Goal: Check status: Check status

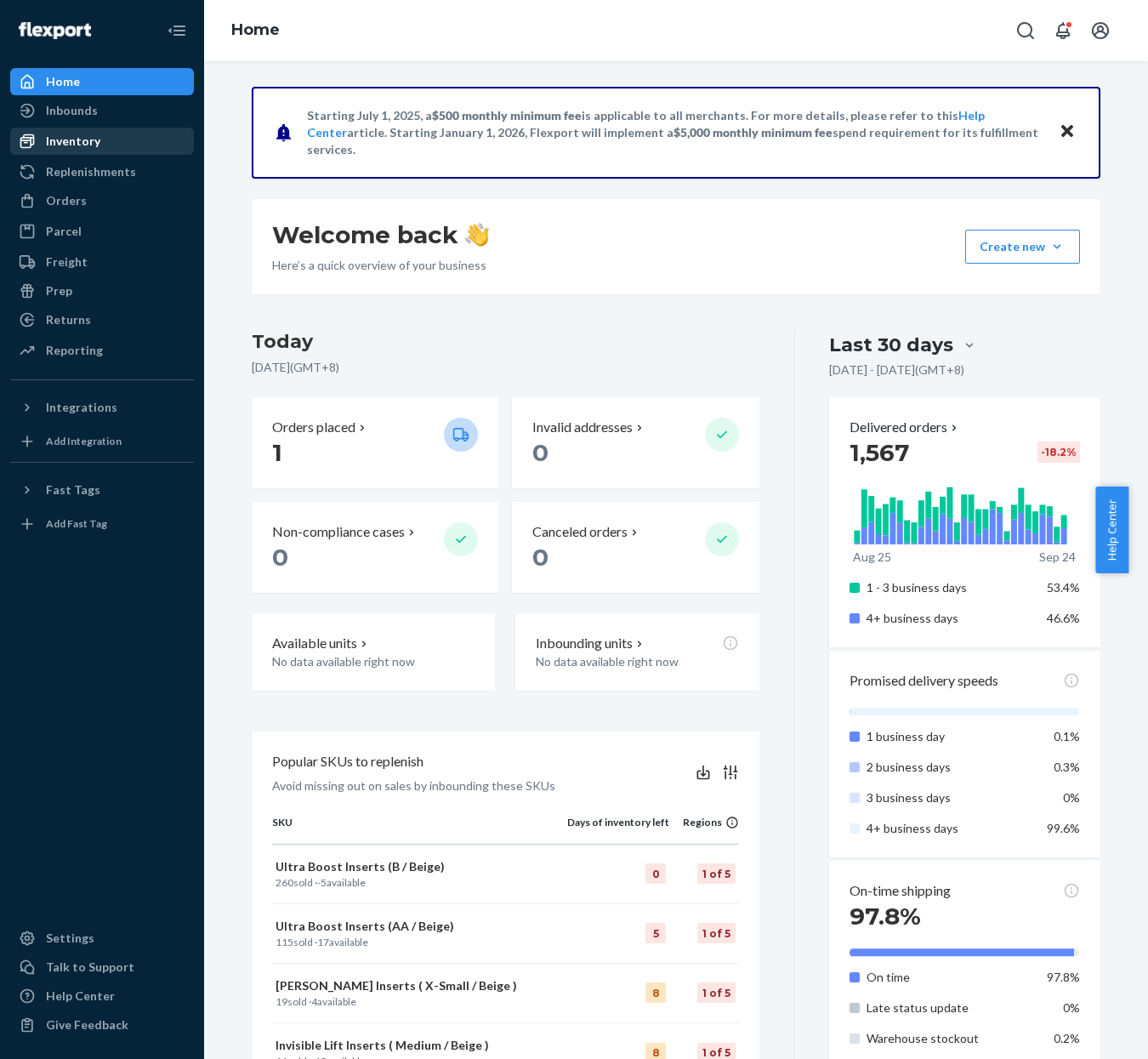
click at [111, 138] on div "Inventory" at bounding box center [102, 141] width 180 height 23
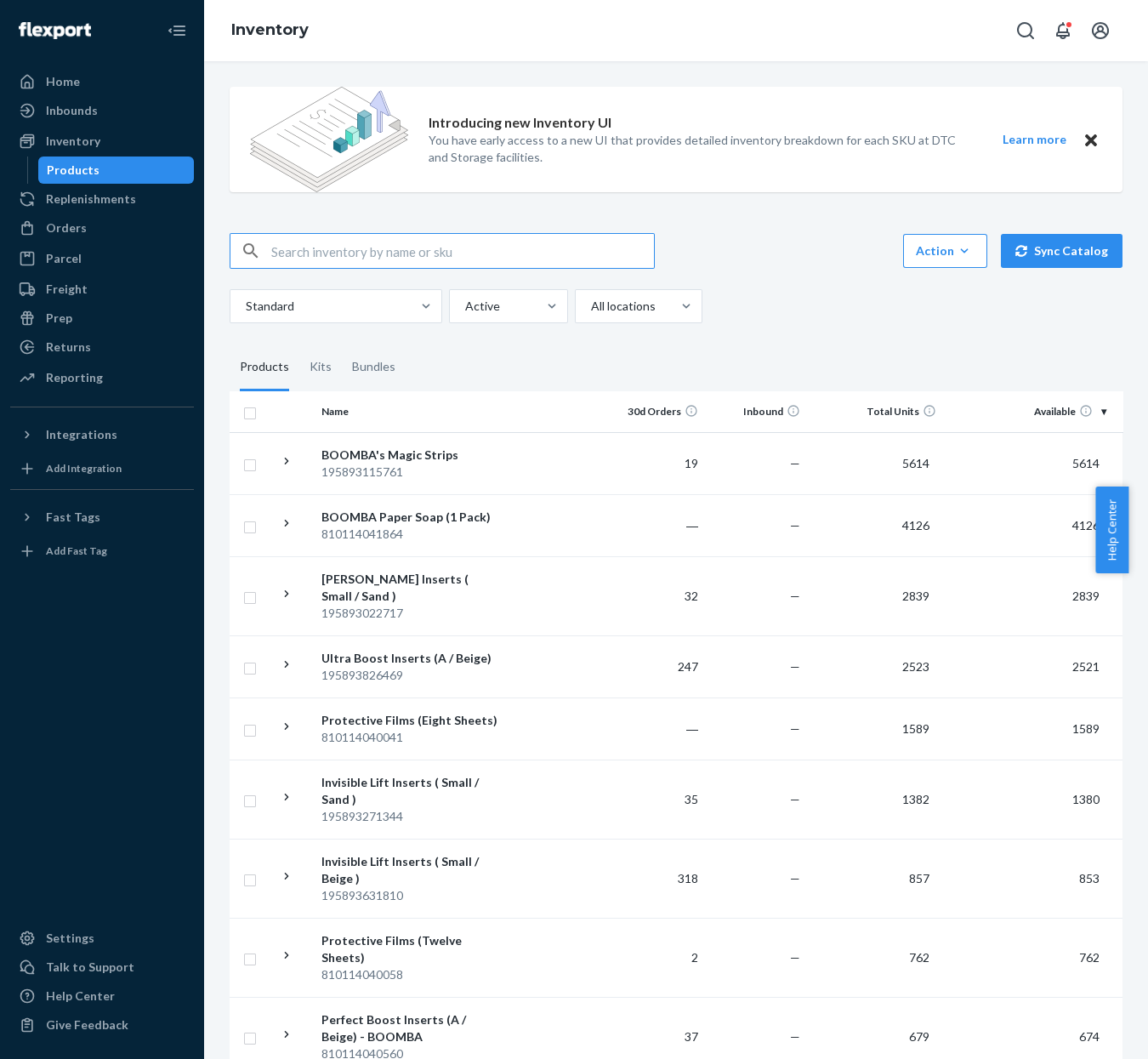
click at [501, 254] on input "text" at bounding box center [462, 251] width 383 height 34
paste input "810114049914"
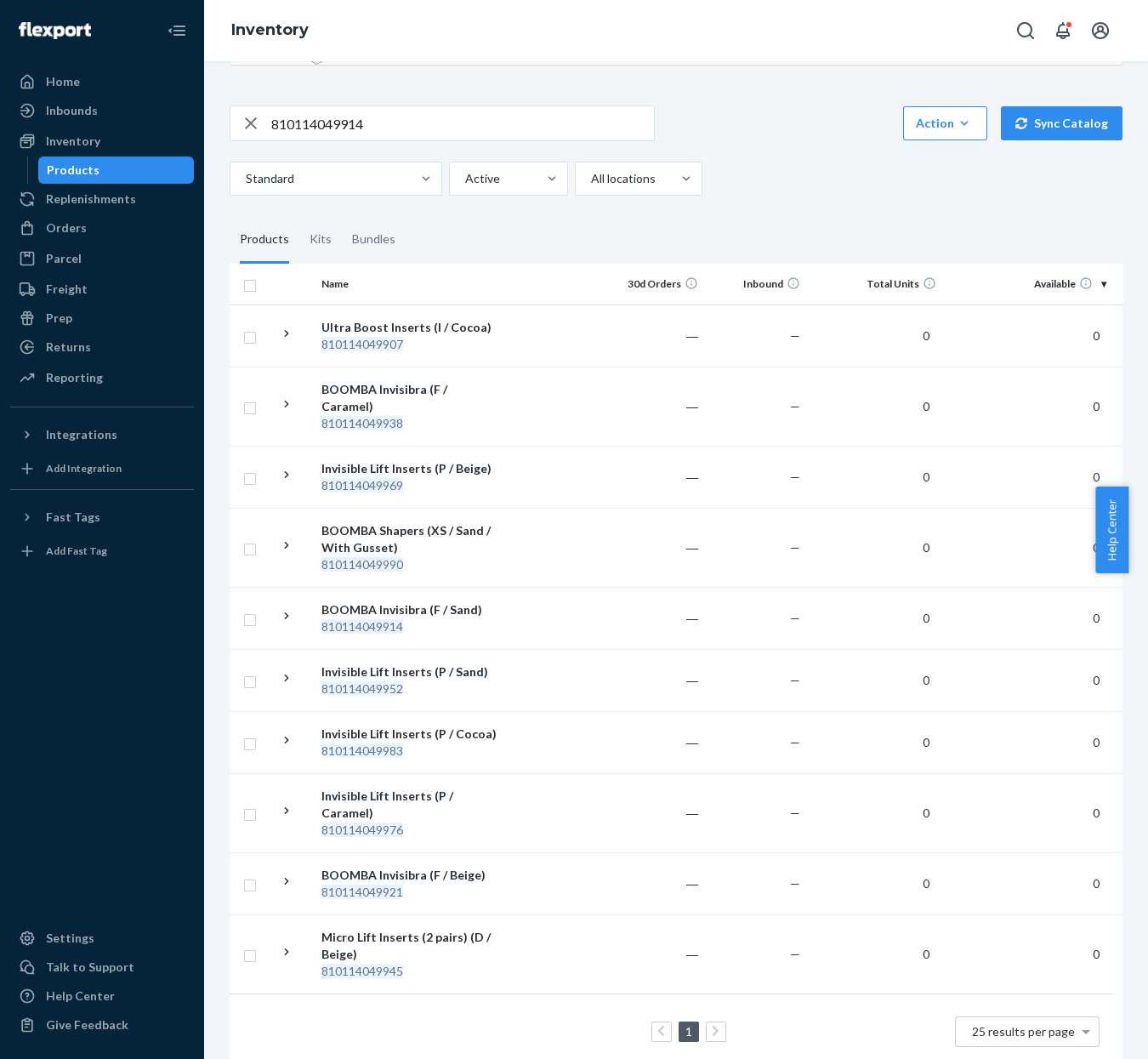
scroll to position [141, 0]
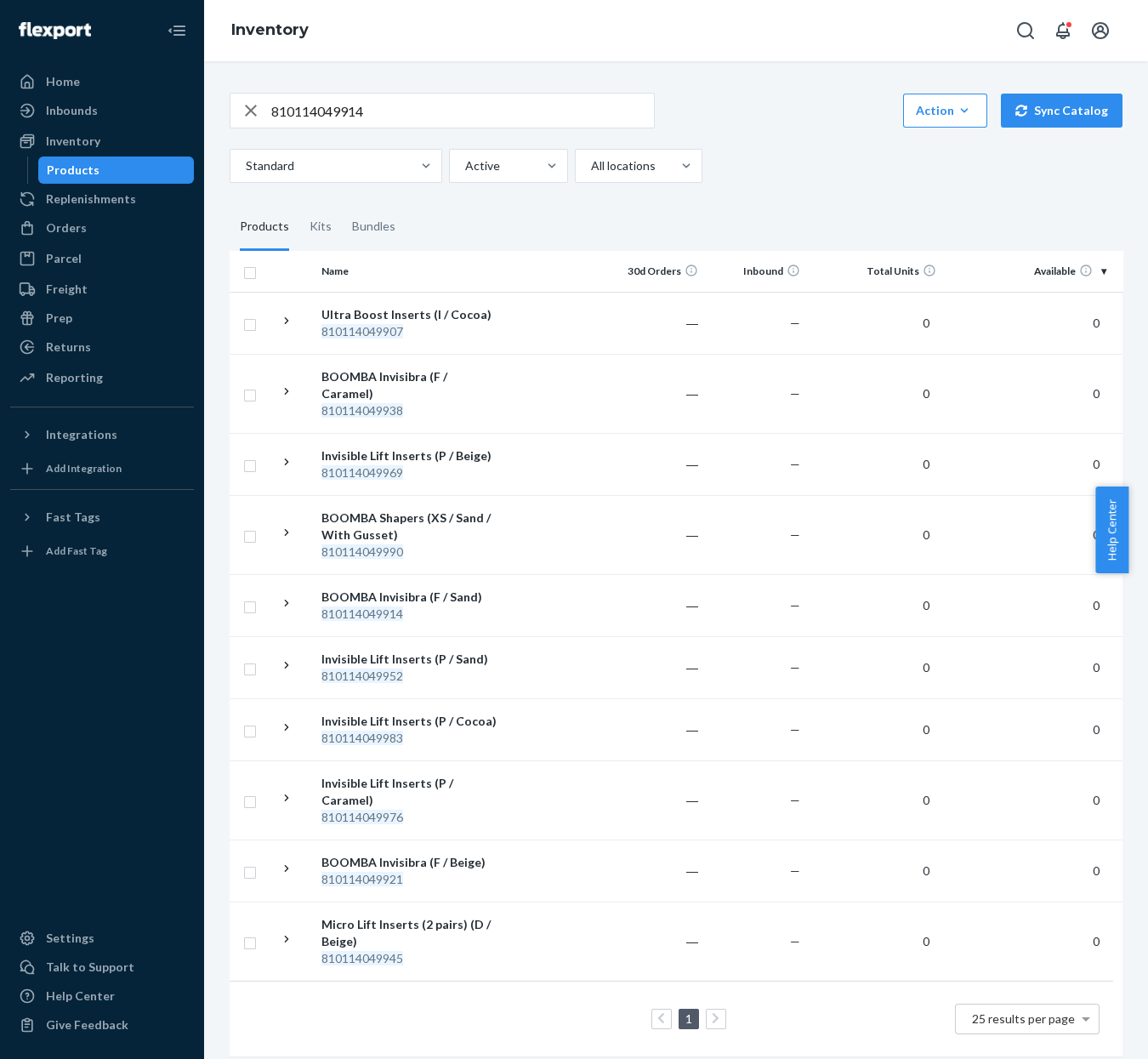
click at [482, 96] on input "810114049914" at bounding box center [462, 111] width 383 height 34
paste input "DZWWLFFEOO3"
type input "DZWWLFFEOO3"
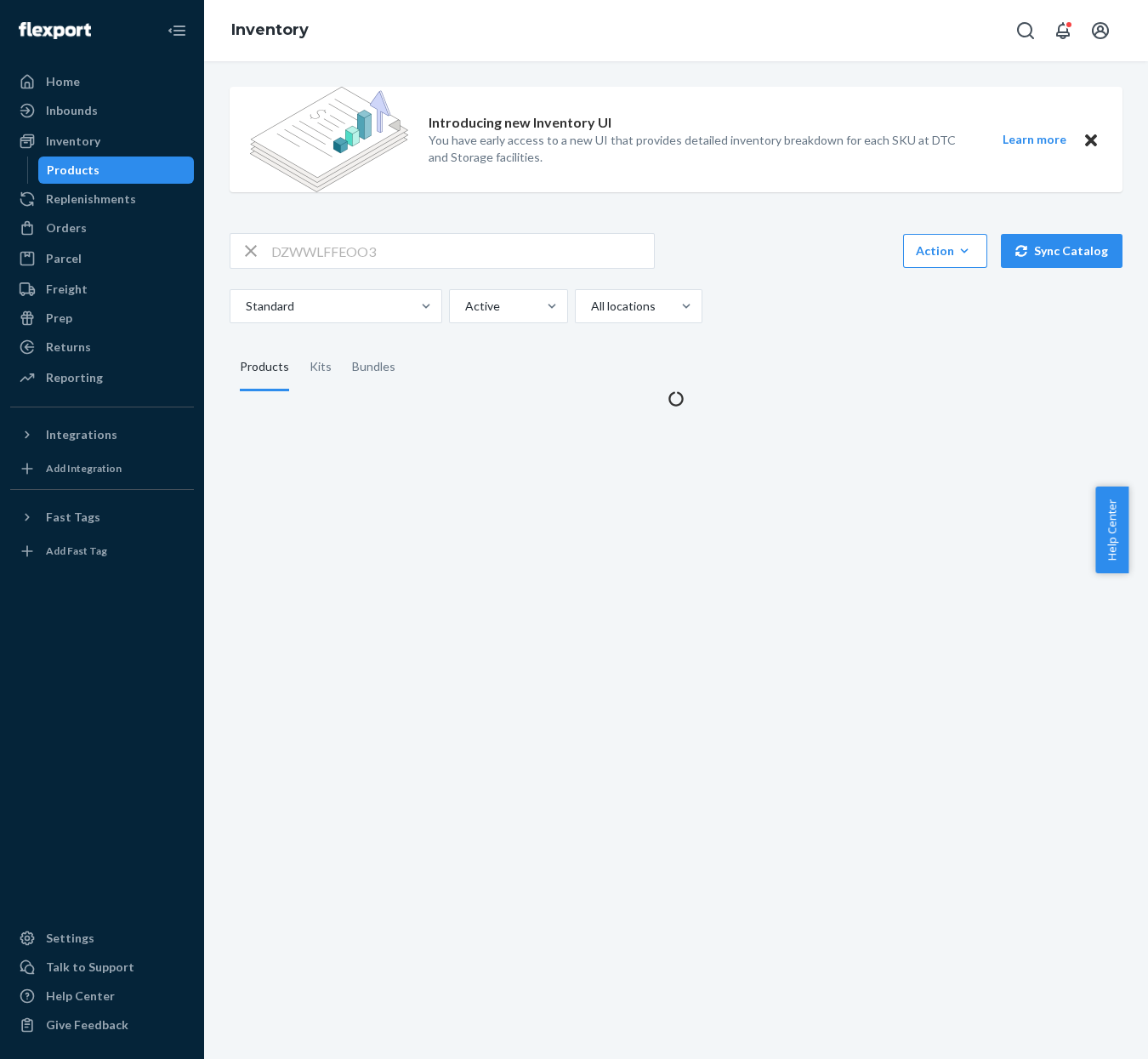
scroll to position [0, 0]
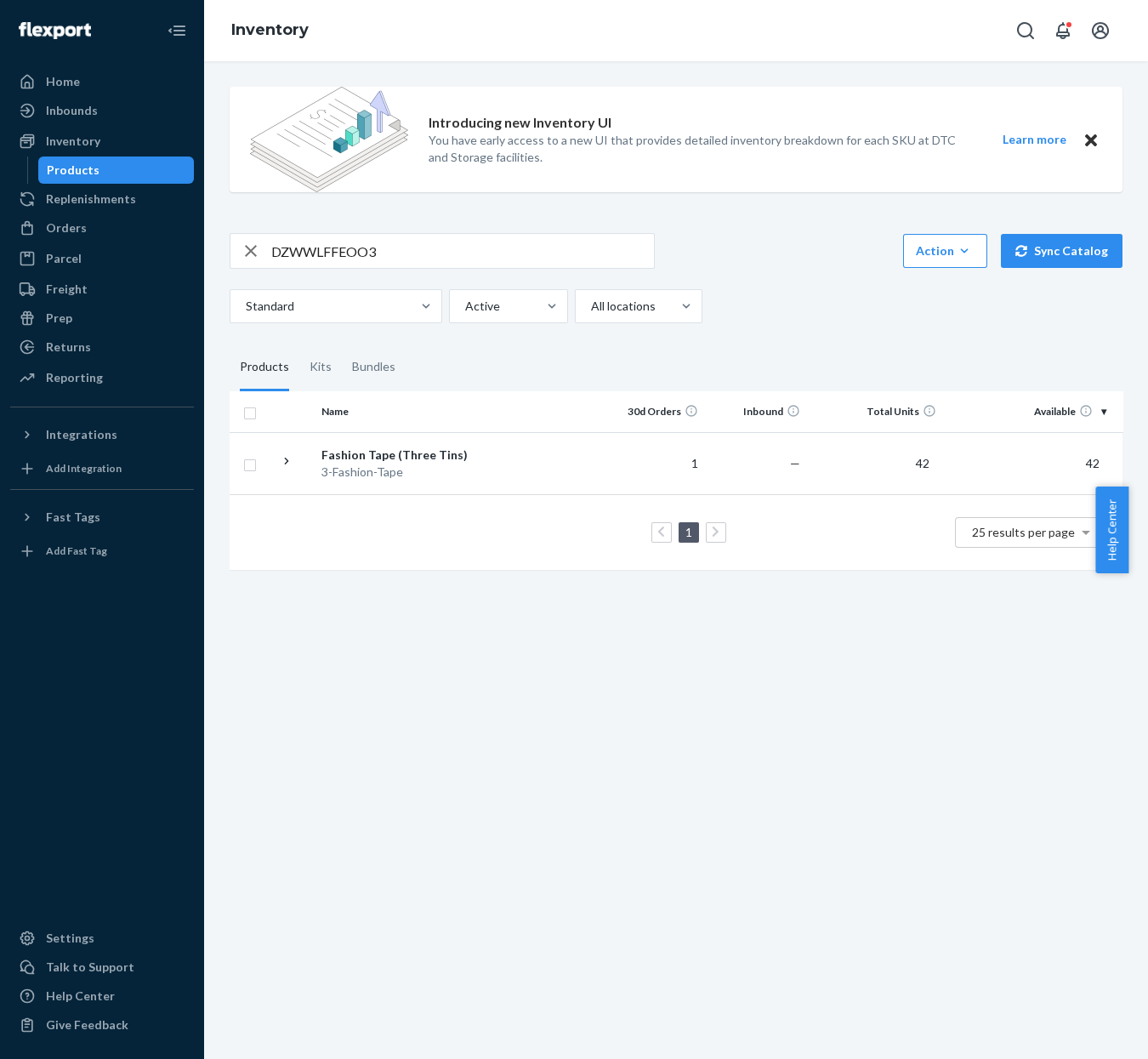
click at [441, 252] on input "DZWWLFFEOO3" at bounding box center [462, 251] width 383 height 34
paste input "text"
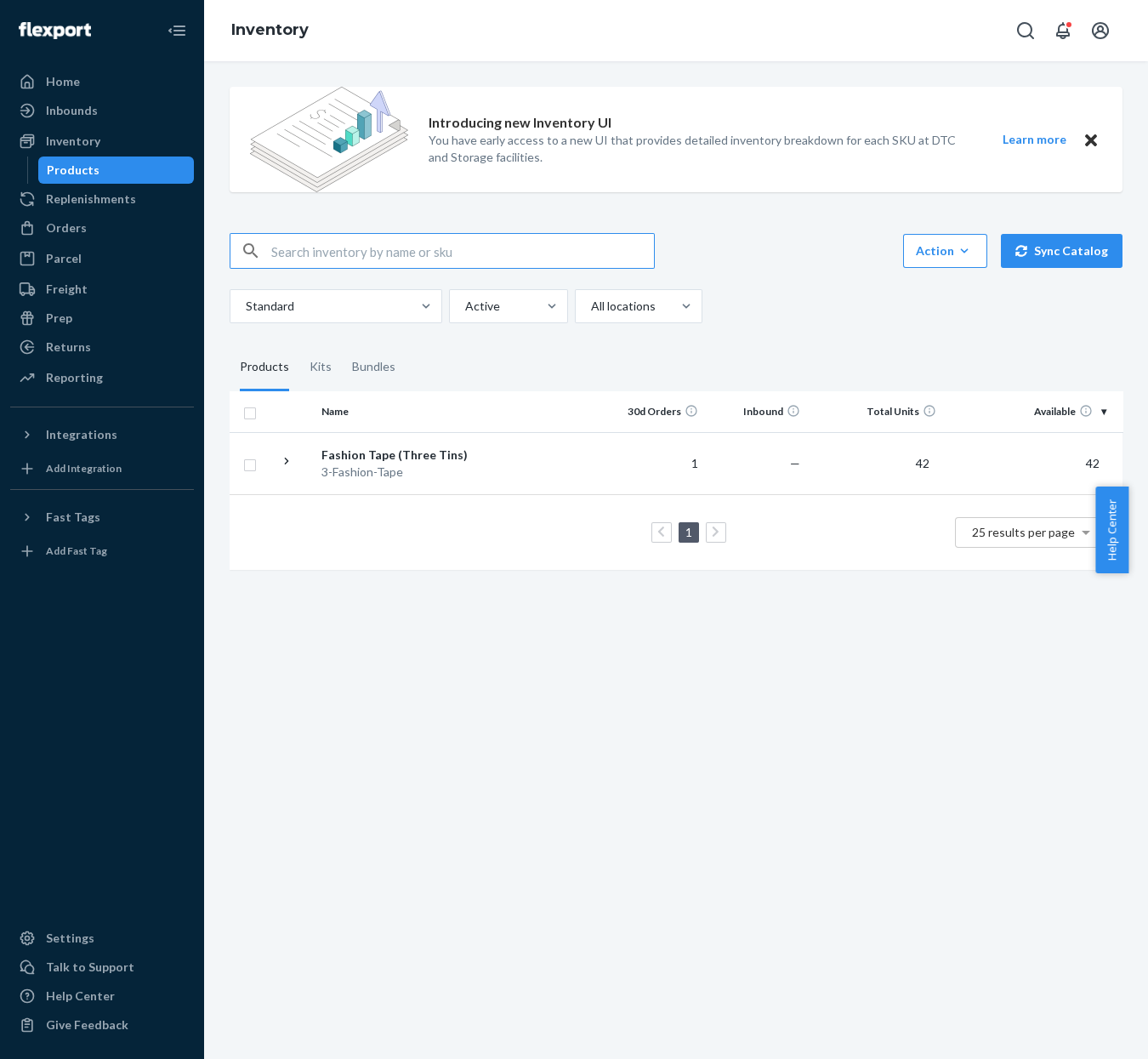
paste input "DZWWLFFEOO3"
type input "DZWWLFFEOO3"
